Goal: Information Seeking & Learning: Learn about a topic

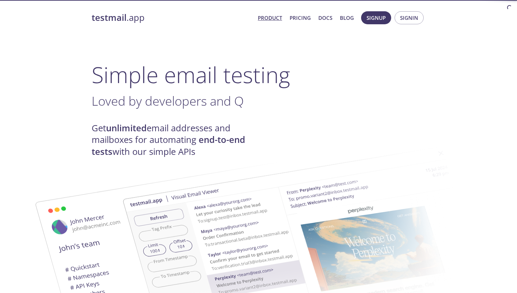
click at [198, 82] on h1 "Simple email testing" at bounding box center [259, 75] width 334 height 26
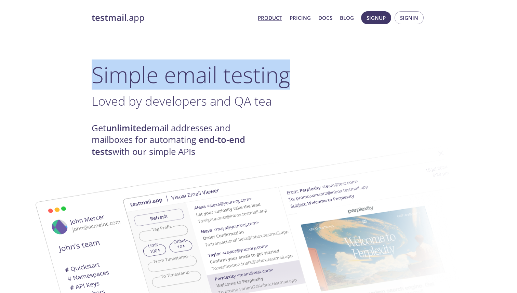
click at [198, 82] on h1 "Simple email testing" at bounding box center [259, 75] width 334 height 26
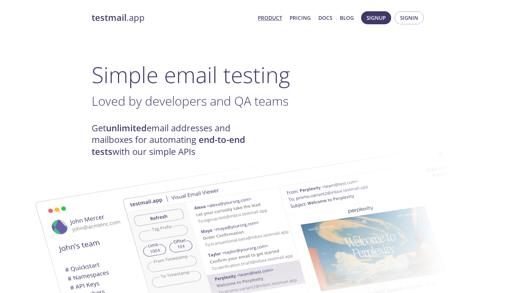
click at [198, 97] on span "Loved by developers and QA teams" at bounding box center [190, 100] width 197 height 17
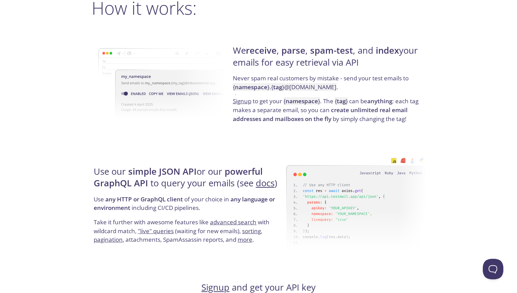
scroll to position [512, 0]
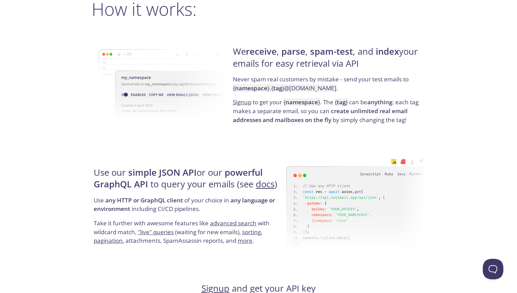
click at [198, 97] on img at bounding box center [167, 84] width 139 height 108
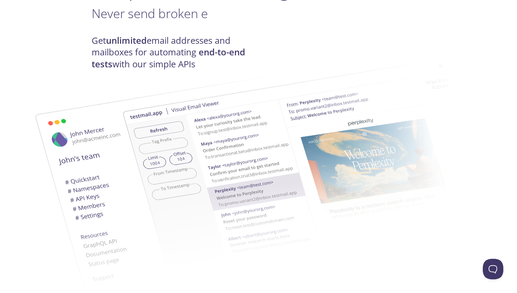
scroll to position [0, 0]
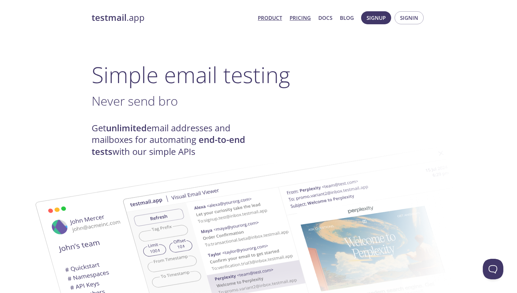
click at [302, 15] on link "Pricing" at bounding box center [300, 17] width 21 height 9
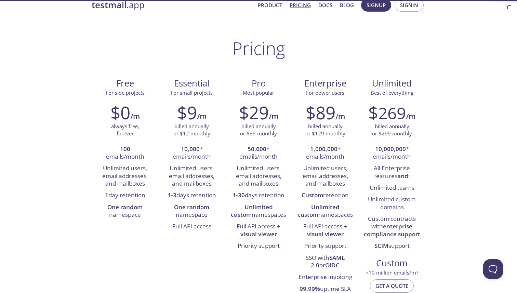
scroll to position [15, 0]
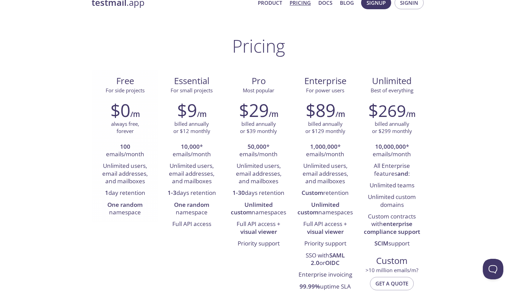
click at [119, 137] on div "$0 /m always free, forever 100 emails/month Unlimited users, email addresses, a…" at bounding box center [125, 159] width 67 height 128
click at [119, 148] on li "100 emails/month" at bounding box center [125, 150] width 56 height 19
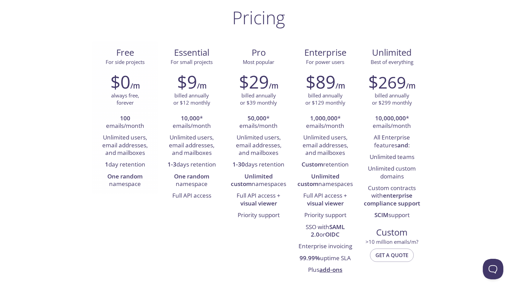
scroll to position [44, 0]
drag, startPoint x: 104, startPoint y: 124, endPoint x: 128, endPoint y: 160, distance: 43.0
click at [128, 160] on ul "100 emails/month Unlimited users, email addresses, and mailboxes 1 day retentio…" at bounding box center [125, 151] width 56 height 78
click at [139, 130] on li "100 emails/month" at bounding box center [125, 121] width 56 height 19
